Goal: Information Seeking & Learning: Check status

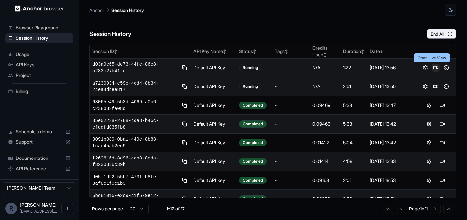
click at [432, 67] on button at bounding box center [436, 68] width 8 height 8
click at [433, 87] on button at bounding box center [436, 87] width 8 height 8
click at [441, 34] on button "End All" at bounding box center [442, 34] width 30 height 10
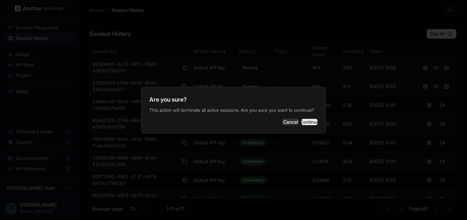
click at [307, 122] on button "Continue" at bounding box center [309, 122] width 16 height 7
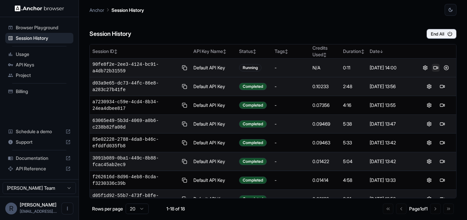
click at [432, 68] on button at bounding box center [436, 68] width 8 height 8
click at [433, 67] on button at bounding box center [436, 68] width 8 height 8
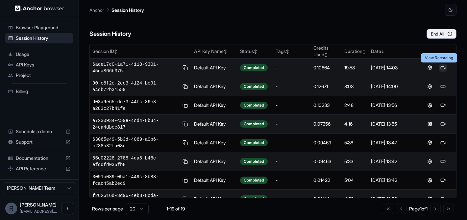
click at [440, 66] on button at bounding box center [443, 68] width 8 height 8
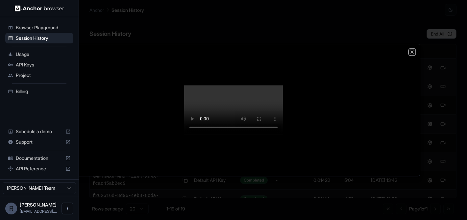
drag, startPoint x: 412, startPoint y: 29, endPoint x: 407, endPoint y: 31, distance: 5.6
click at [412, 49] on icon "button" at bounding box center [412, 51] width 5 height 5
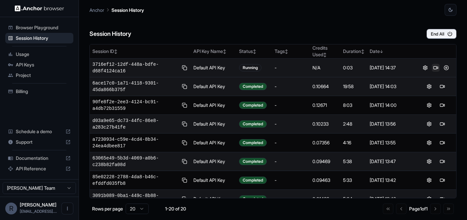
click at [433, 67] on button at bounding box center [436, 68] width 8 height 8
click at [433, 68] on button at bounding box center [436, 68] width 8 height 8
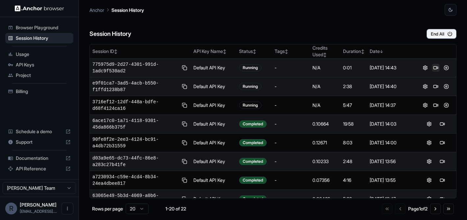
click at [433, 67] on button at bounding box center [436, 68] width 8 height 8
click at [435, 35] on button "End All" at bounding box center [442, 34] width 30 height 10
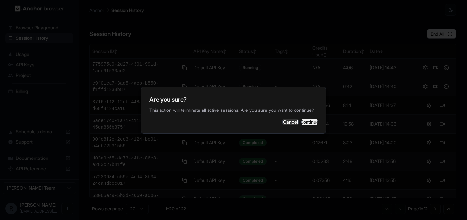
click at [308, 123] on button "Continue" at bounding box center [309, 122] width 16 height 7
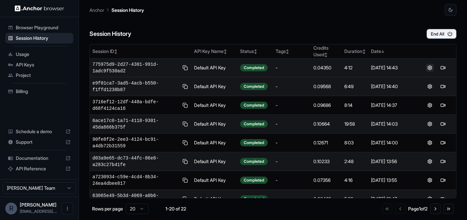
click at [426, 68] on button at bounding box center [430, 68] width 8 height 8
click at [136, 64] on span "775975d9-2d27-4301-991d-1adc9f530ad2" at bounding box center [135, 67] width 87 height 13
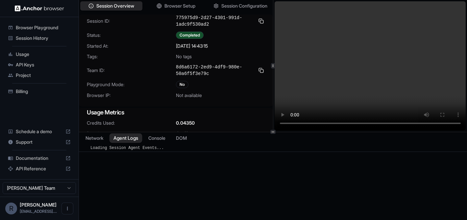
click at [132, 140] on button "Agent Logs" at bounding box center [126, 138] width 33 height 10
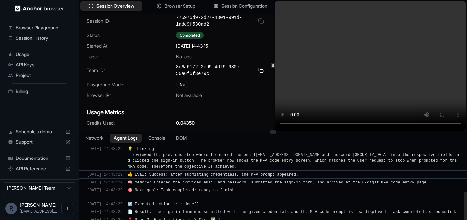
scroll to position [114, 0]
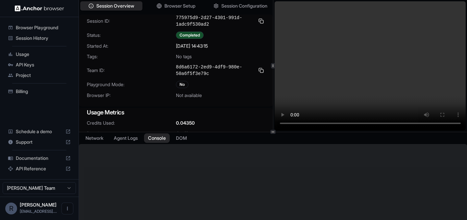
click at [154, 140] on button "Console" at bounding box center [157, 138] width 26 height 10
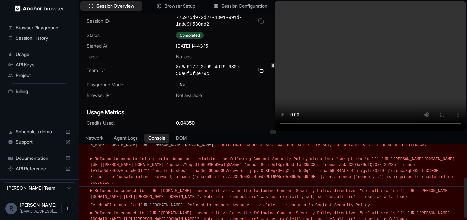
scroll to position [99, 0]
click at [30, 38] on span "Session History" at bounding box center [43, 38] width 55 height 7
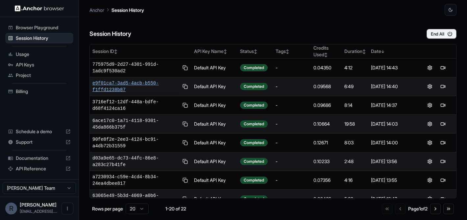
click at [126, 81] on span "e9f01ca7-3ad5-4acb-b550-f1ffd1238b87" at bounding box center [135, 86] width 87 height 13
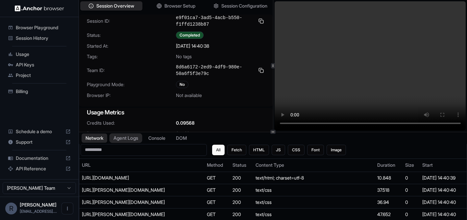
click at [125, 139] on button "Agent Logs" at bounding box center [126, 138] width 33 height 10
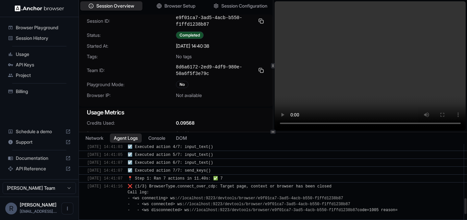
scroll to position [298, 0]
